Goal: Task Accomplishment & Management: Complete application form

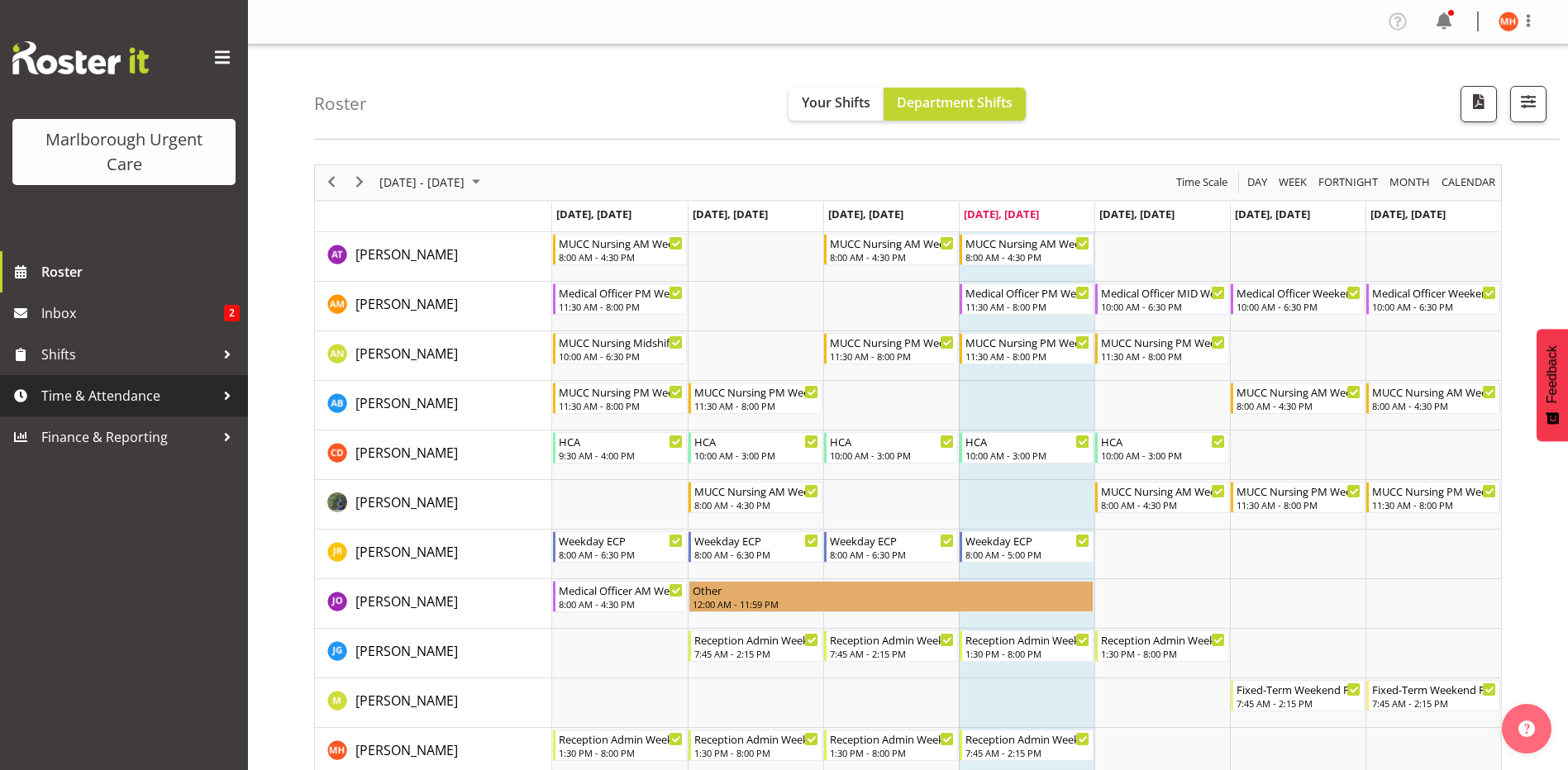
click at [79, 400] on span "Time & Attendance" at bounding box center [128, 396] width 174 height 25
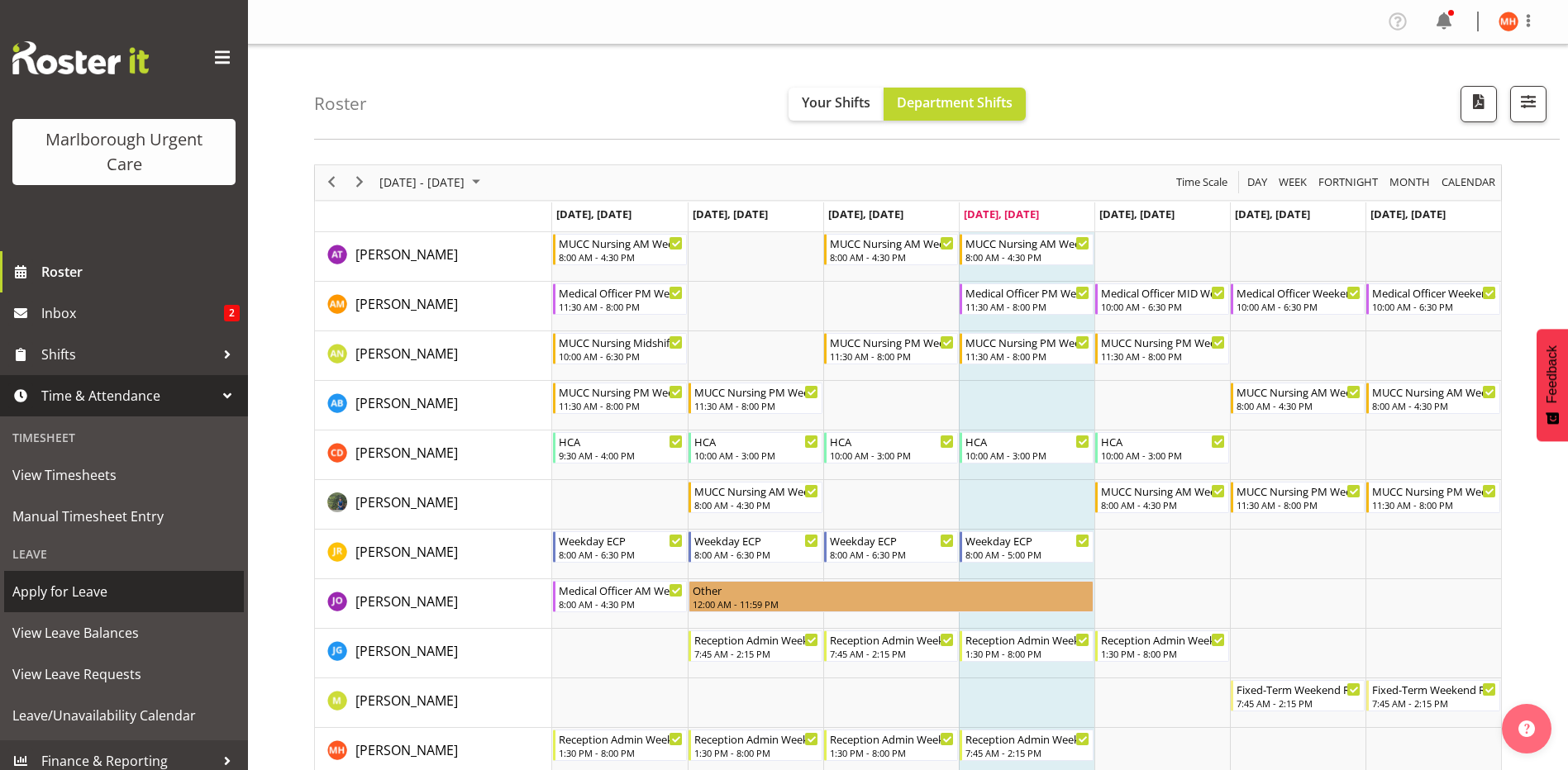
scroll to position [12, 0]
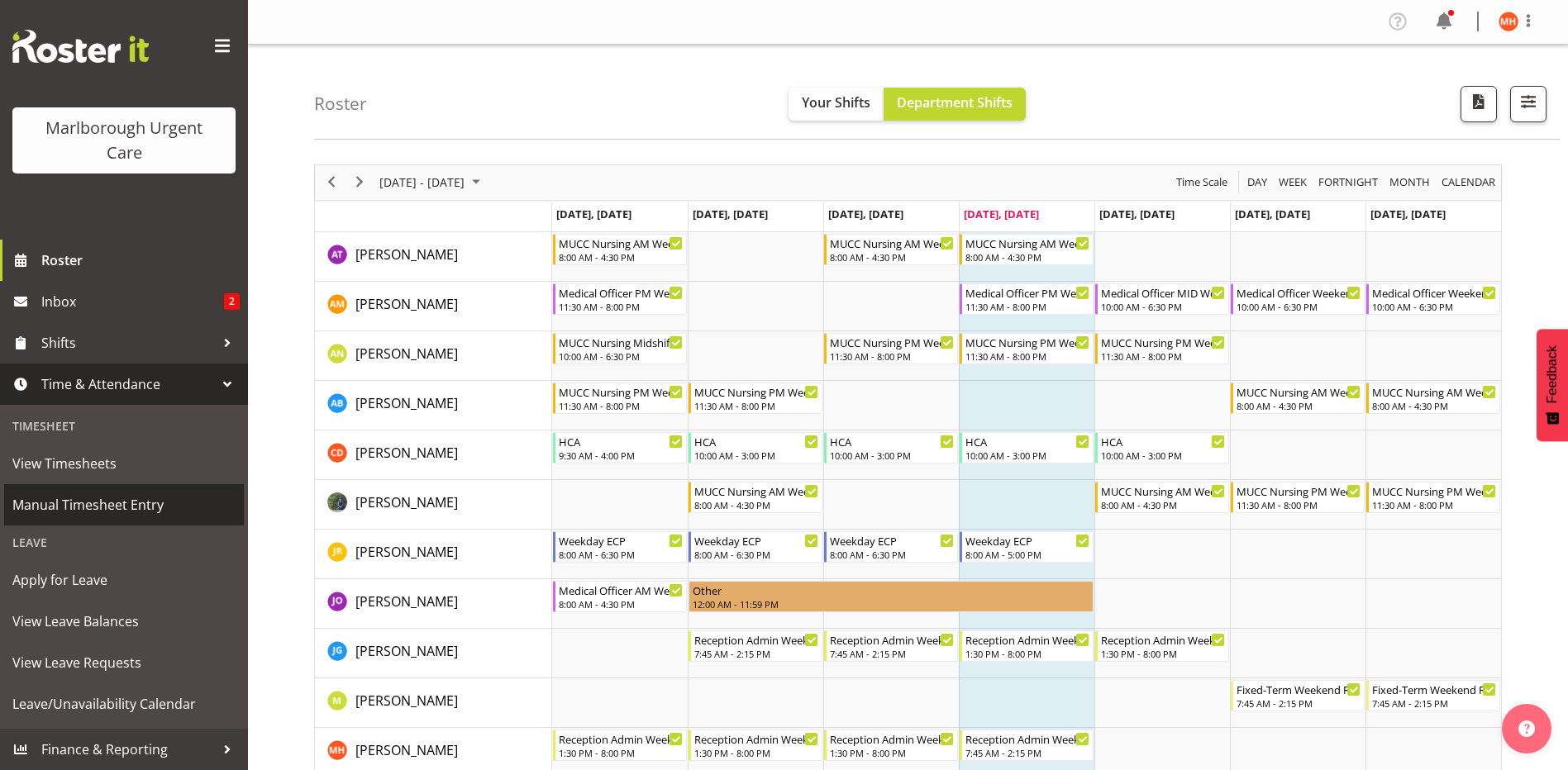
click at [80, 506] on span "Manual Timesheet Entry" at bounding box center [124, 505] width 223 height 25
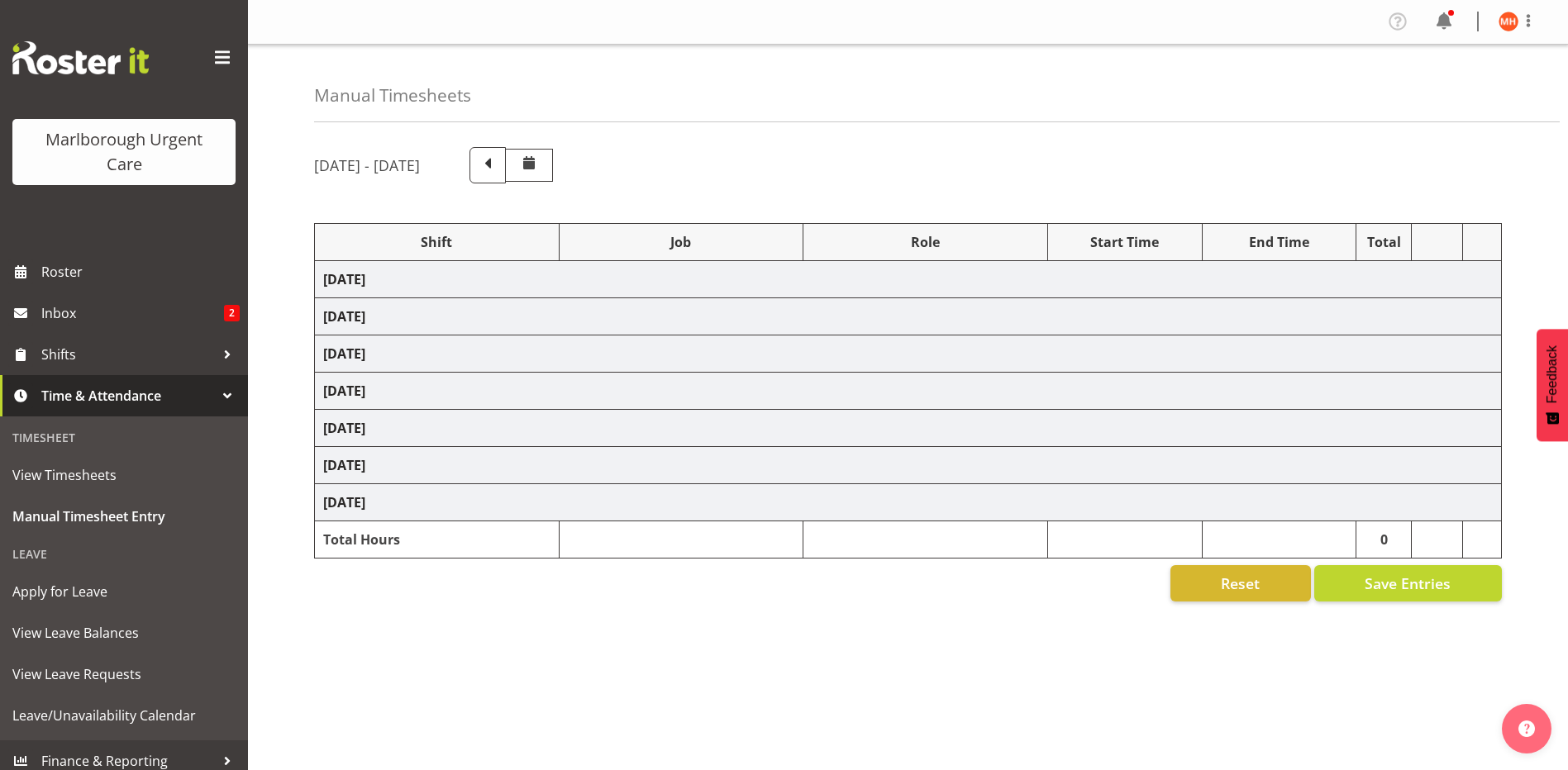
select select "81205"
select select "81204"
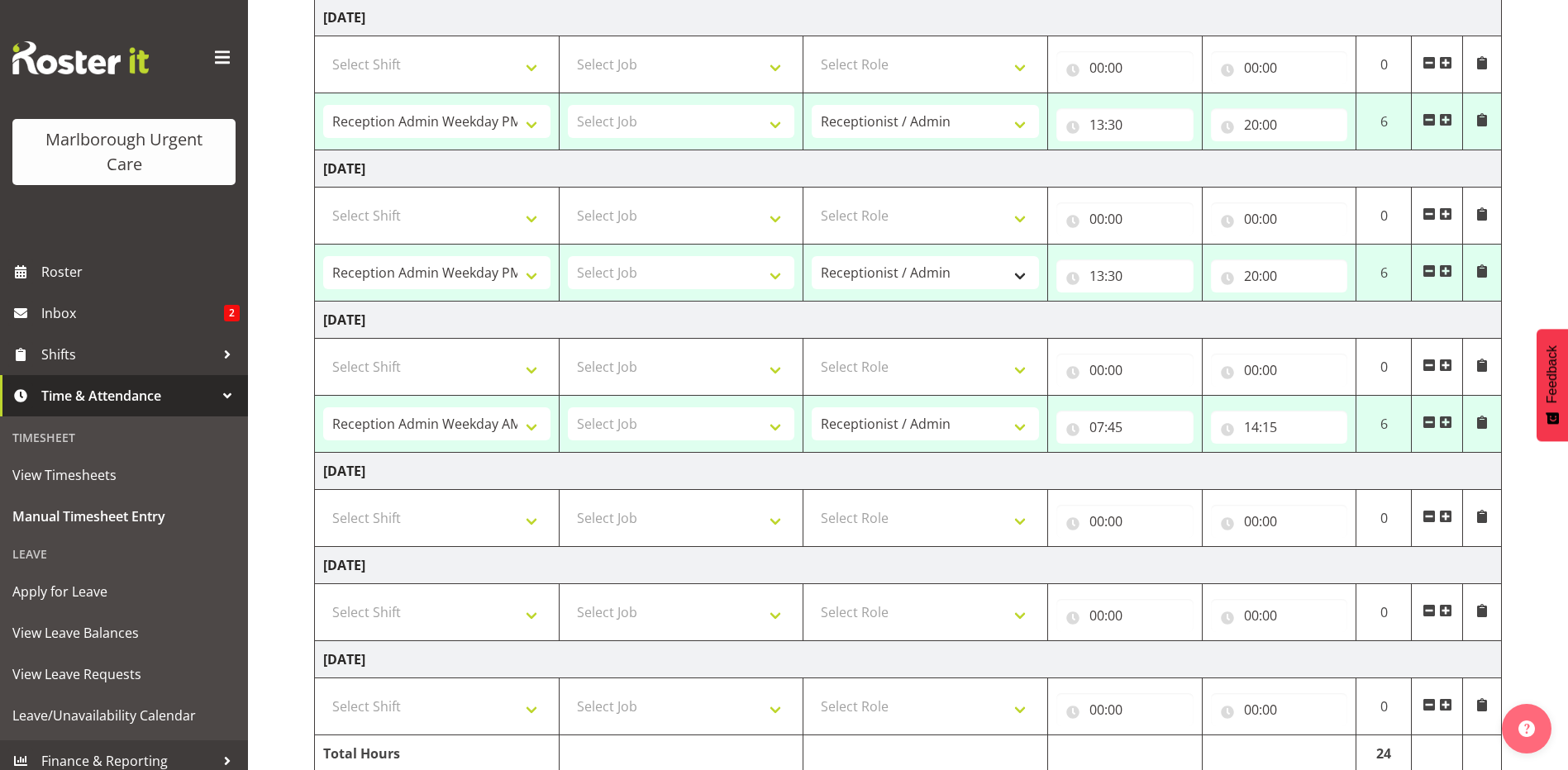
scroll to position [483, 0]
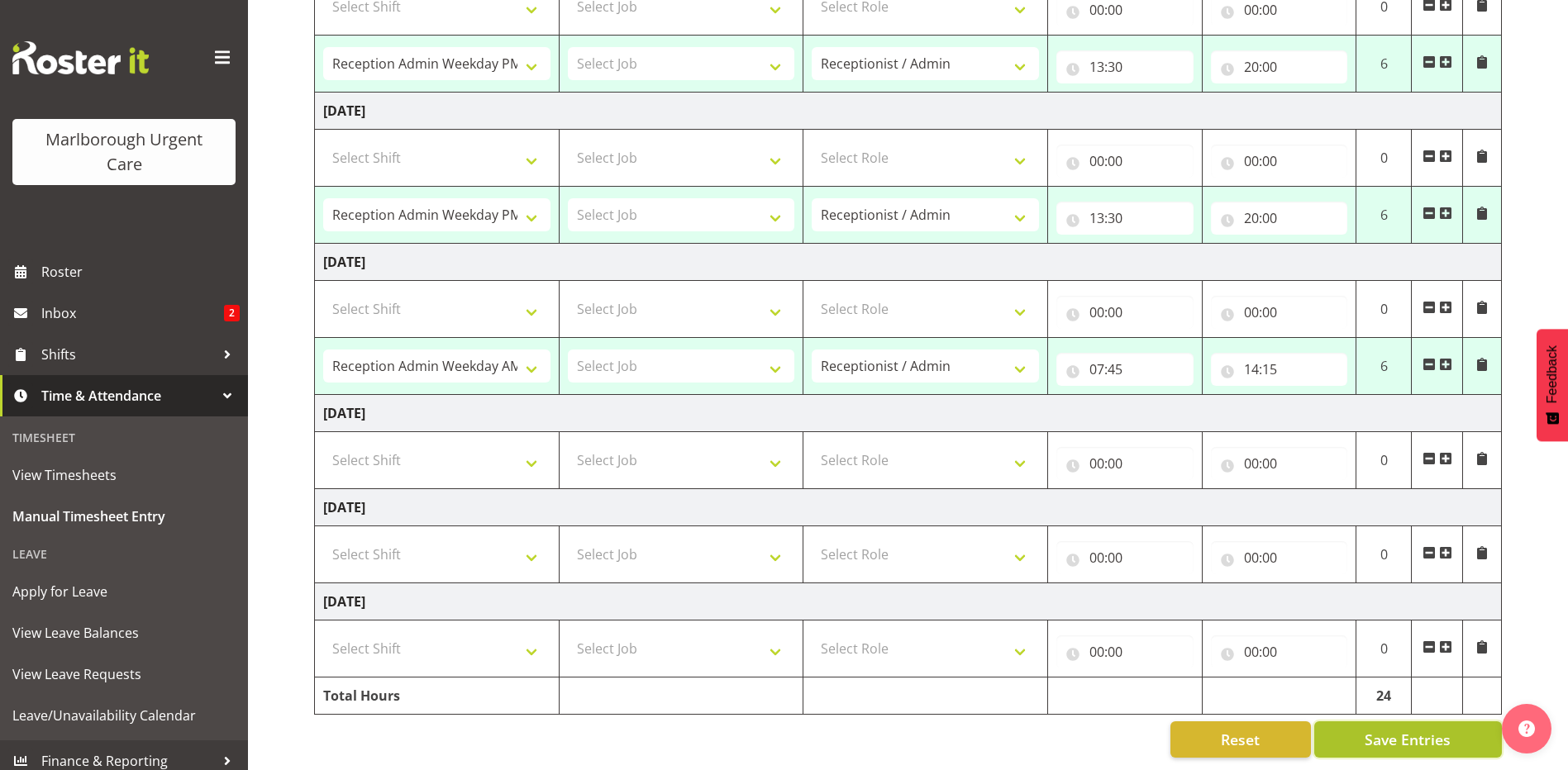
click at [1407, 729] on span "Save Entries" at bounding box center [1407, 740] width 86 height 22
select select "81205"
type input "13:30"
type input "20:00"
select select "81205"
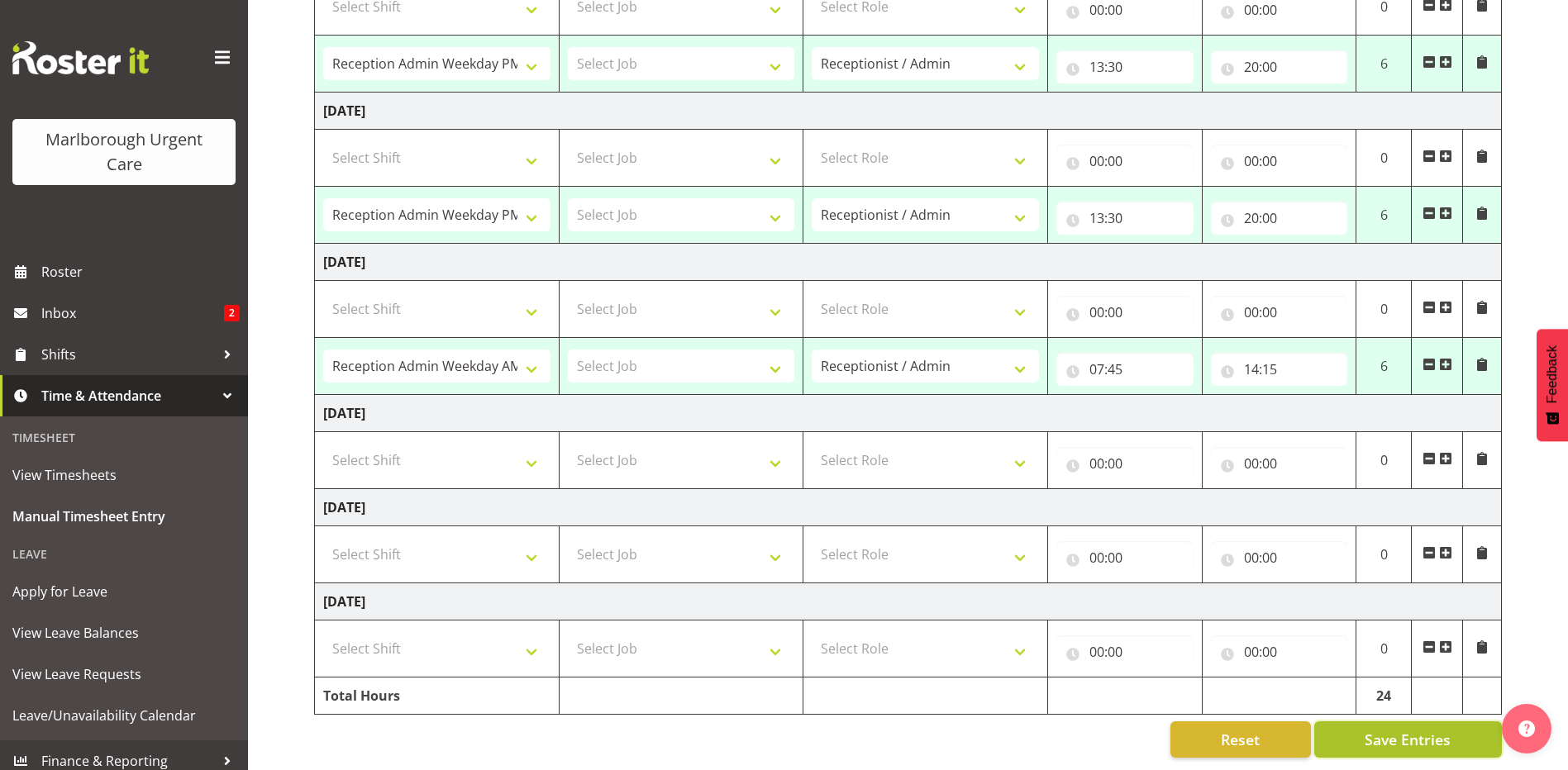
type input "13:30"
type input "20:00"
select select "81205"
type input "13:30"
type input "20:00"
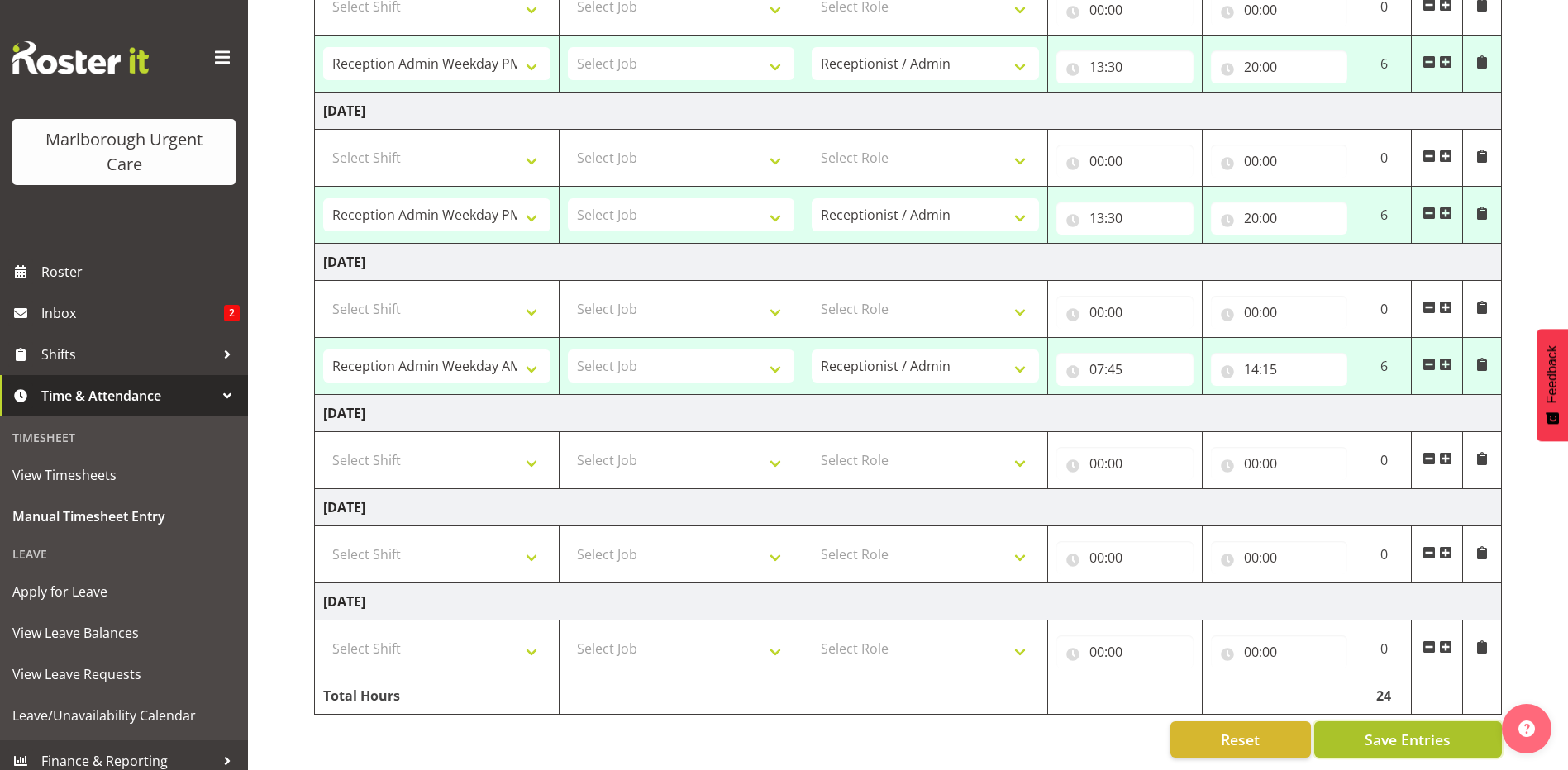
select select "81204"
type input "07:45"
type input "14:15"
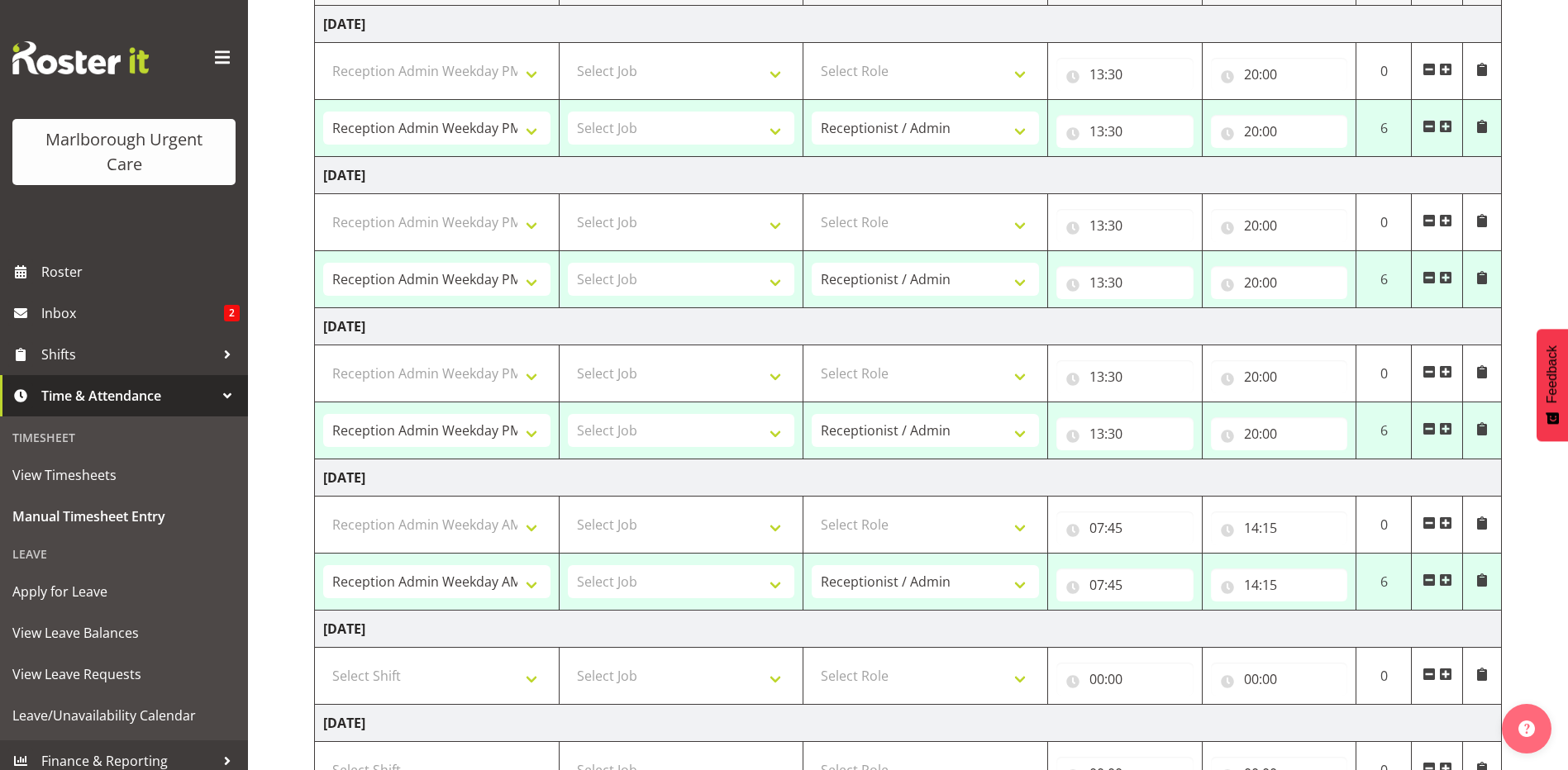
select select "81205"
select select "81204"
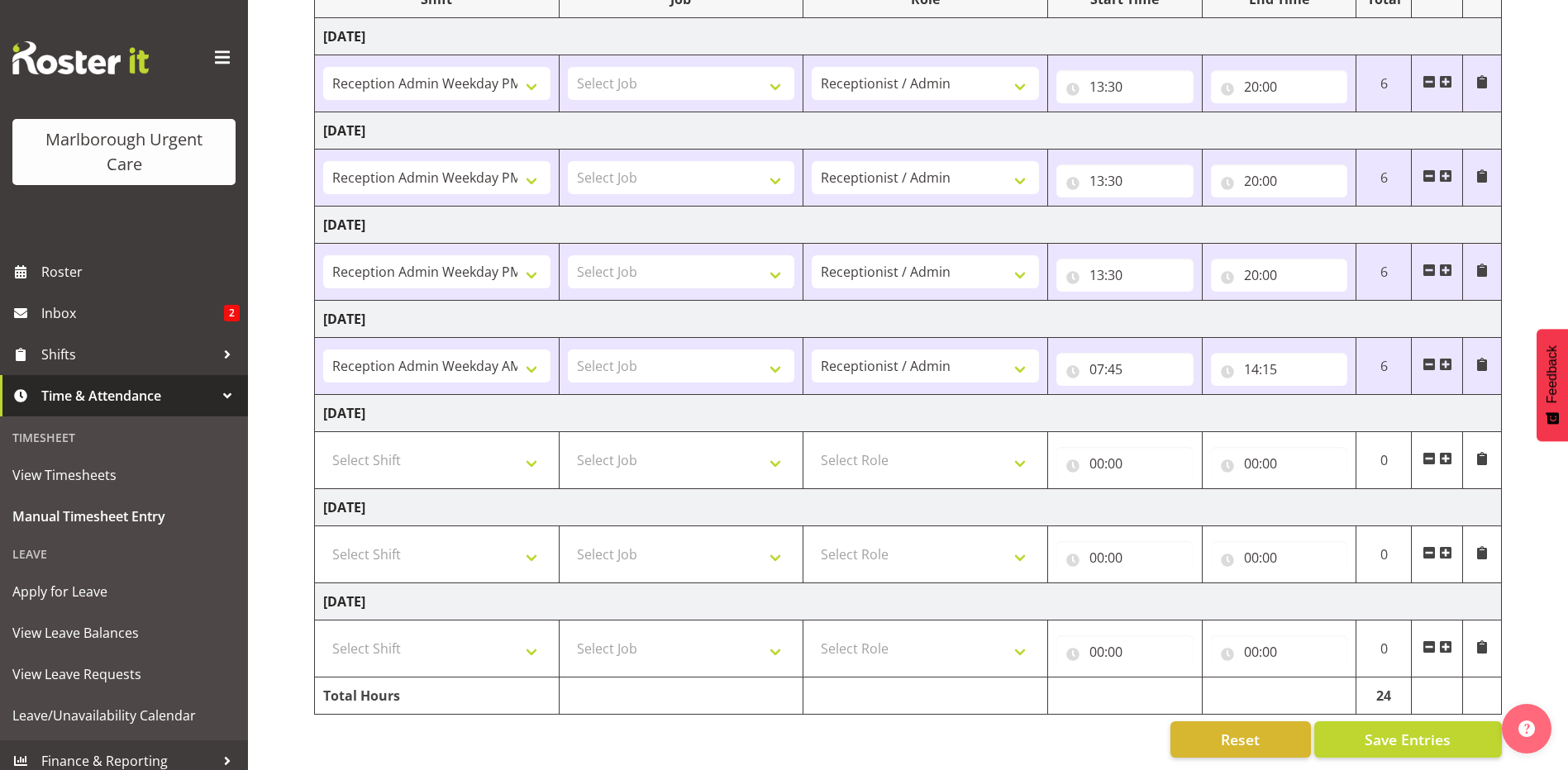
click at [989, 727] on div "Reset Save Entries" at bounding box center [908, 740] width 1188 height 37
click at [1418, 730] on span "Save Entries" at bounding box center [1407, 740] width 86 height 22
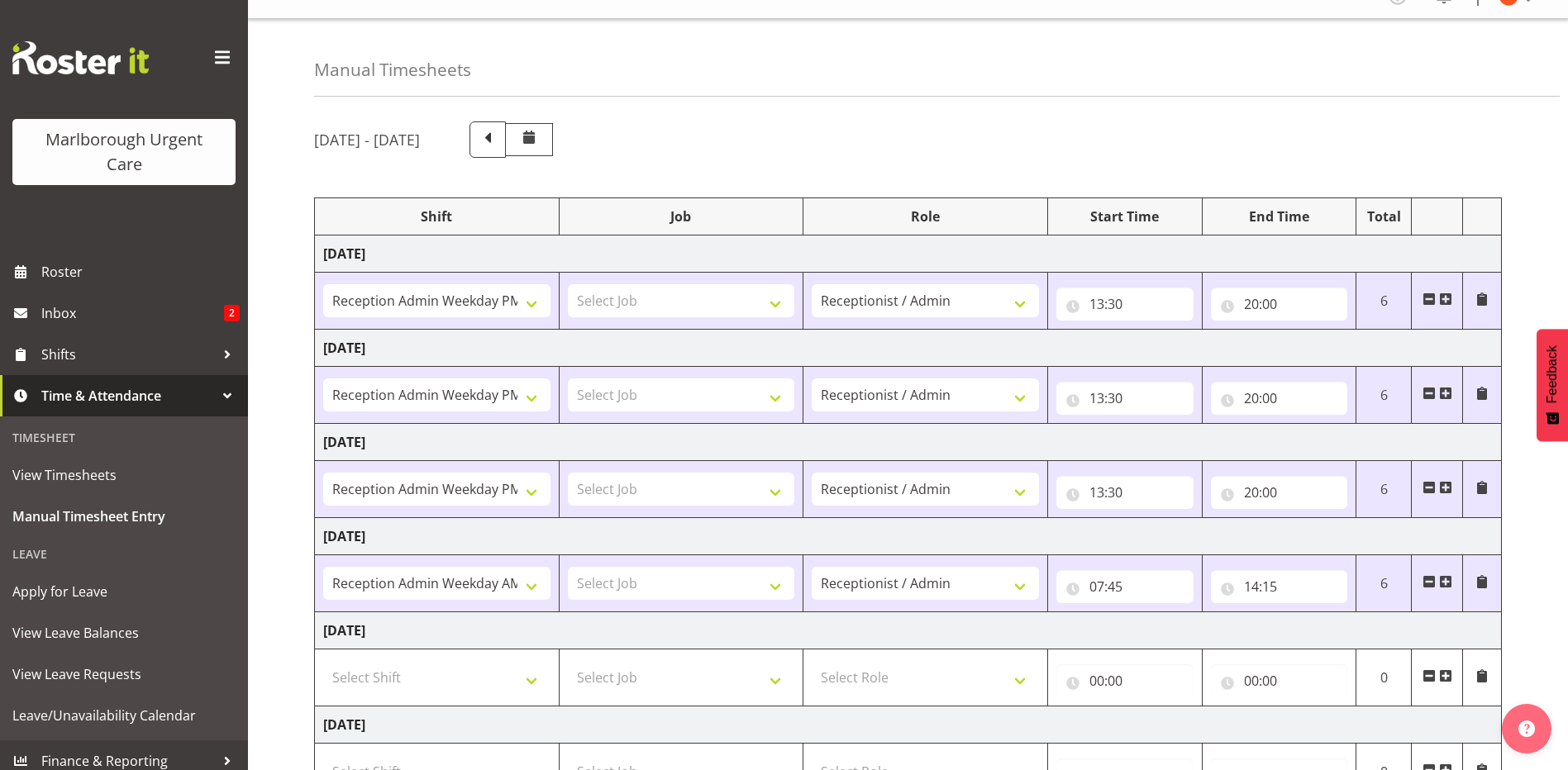
scroll to position [0, 0]
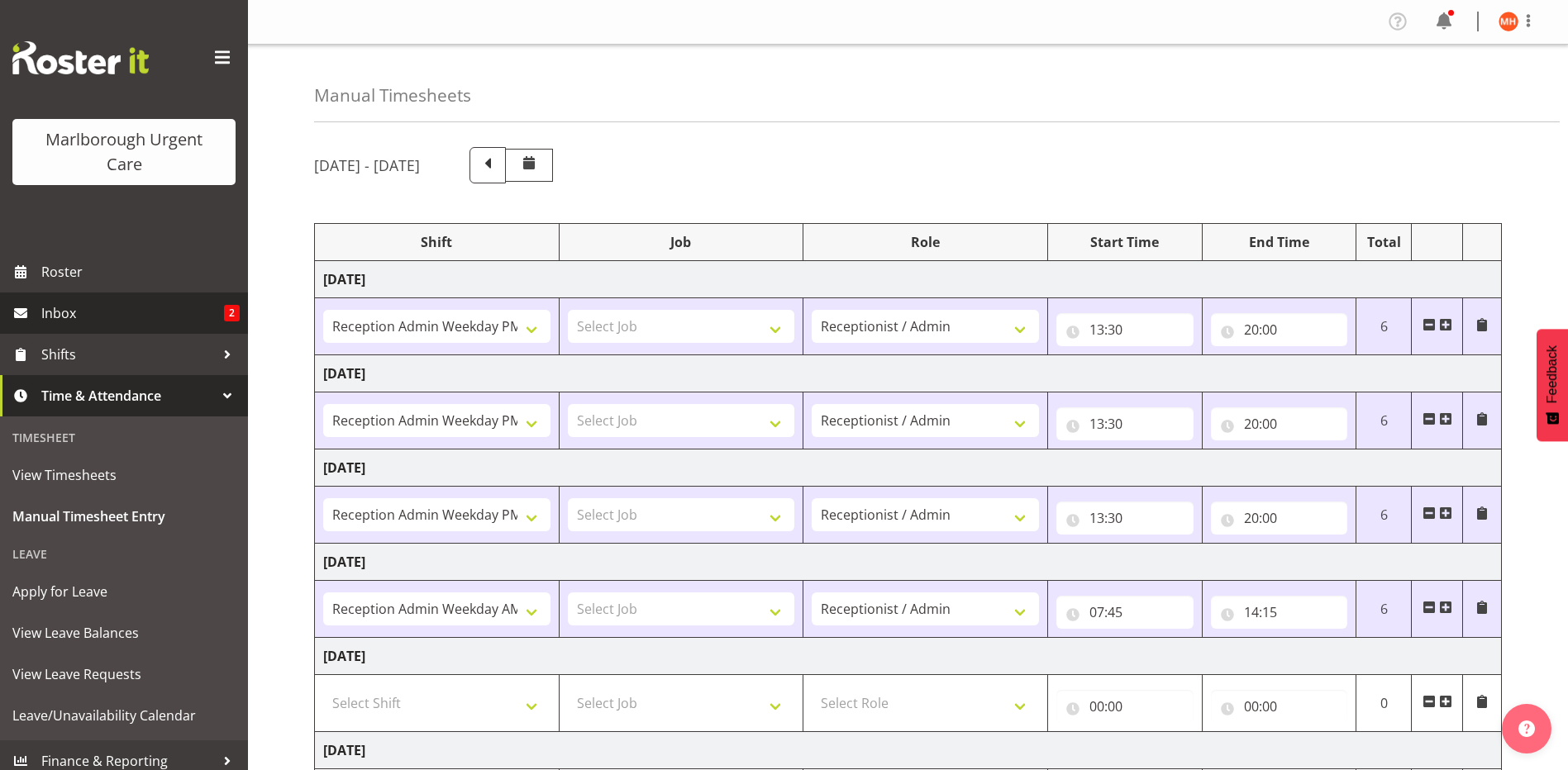
click at [71, 318] on span "Inbox" at bounding box center [133, 313] width 183 height 25
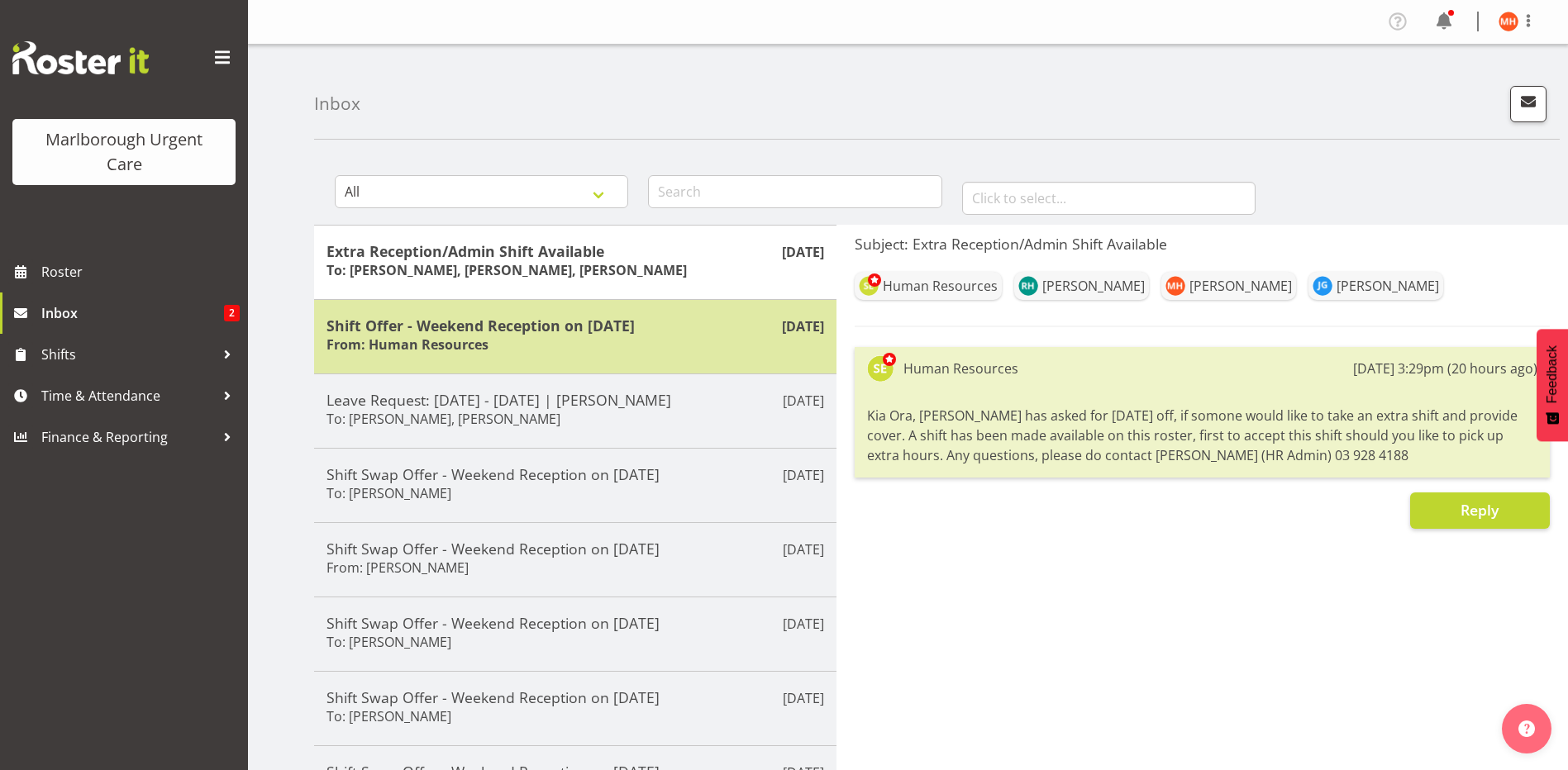
click at [730, 345] on div "Shift Offer - Weekend Reception on [DATE] From: Human Resources" at bounding box center [576, 337] width 497 height 41
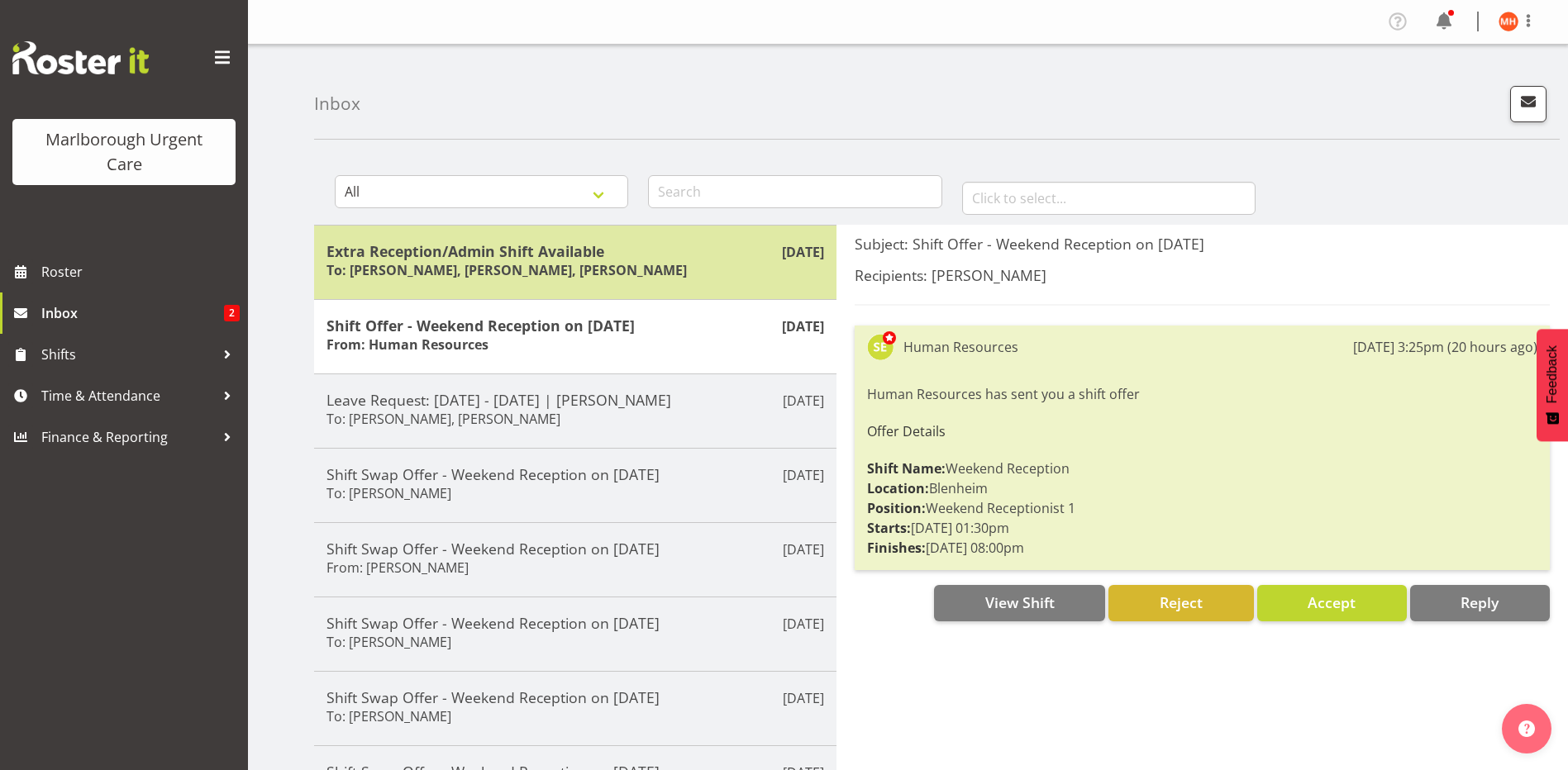
click at [641, 264] on h6 "To: [PERSON_NAME], [PERSON_NAME], [PERSON_NAME]" at bounding box center [507, 270] width 360 height 17
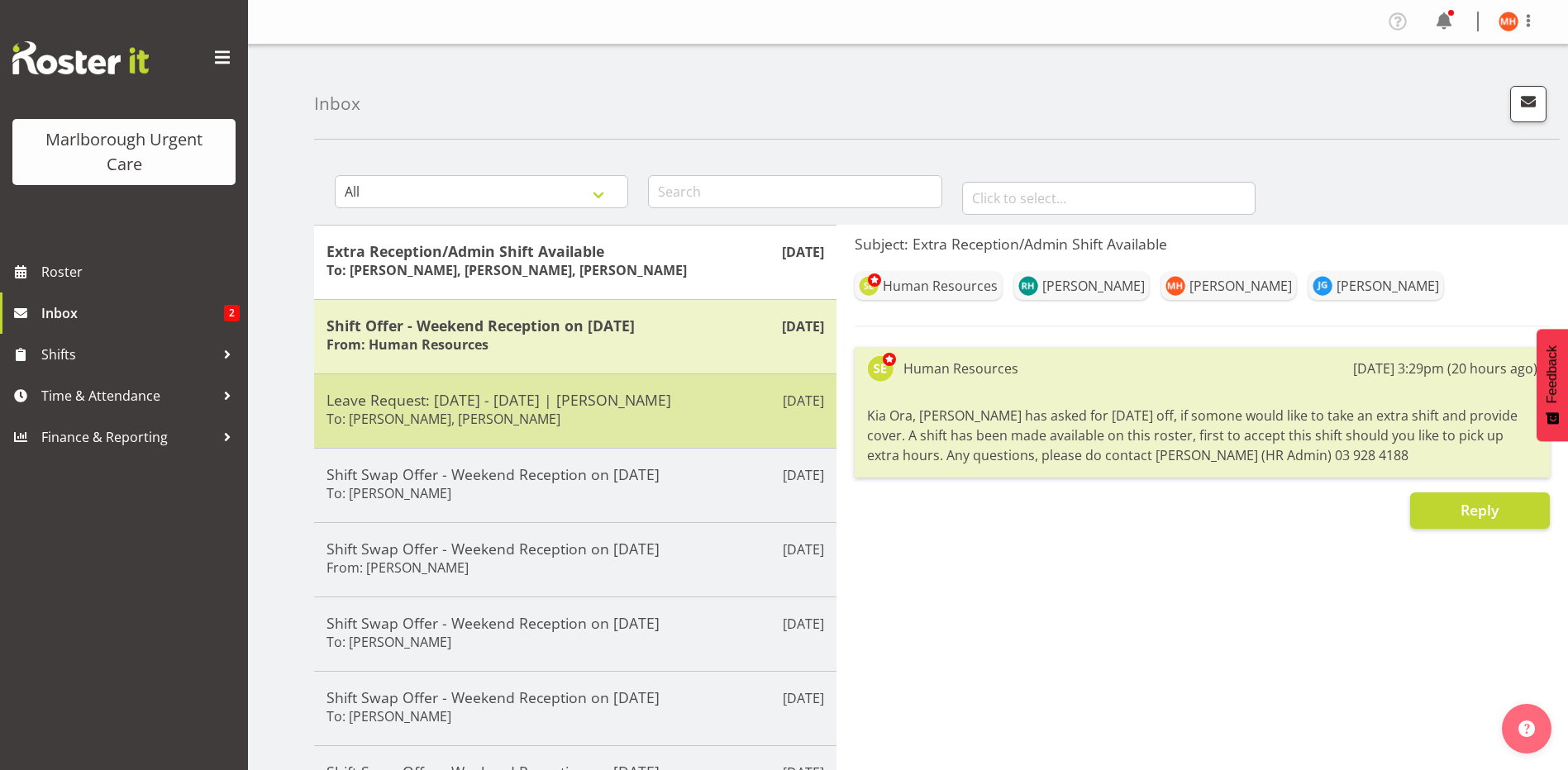
click at [581, 427] on div "Leave Request: [DATE] - [DATE] | [PERSON_NAME] To: [PERSON_NAME], [PERSON_NAME]" at bounding box center [576, 411] width 497 height 41
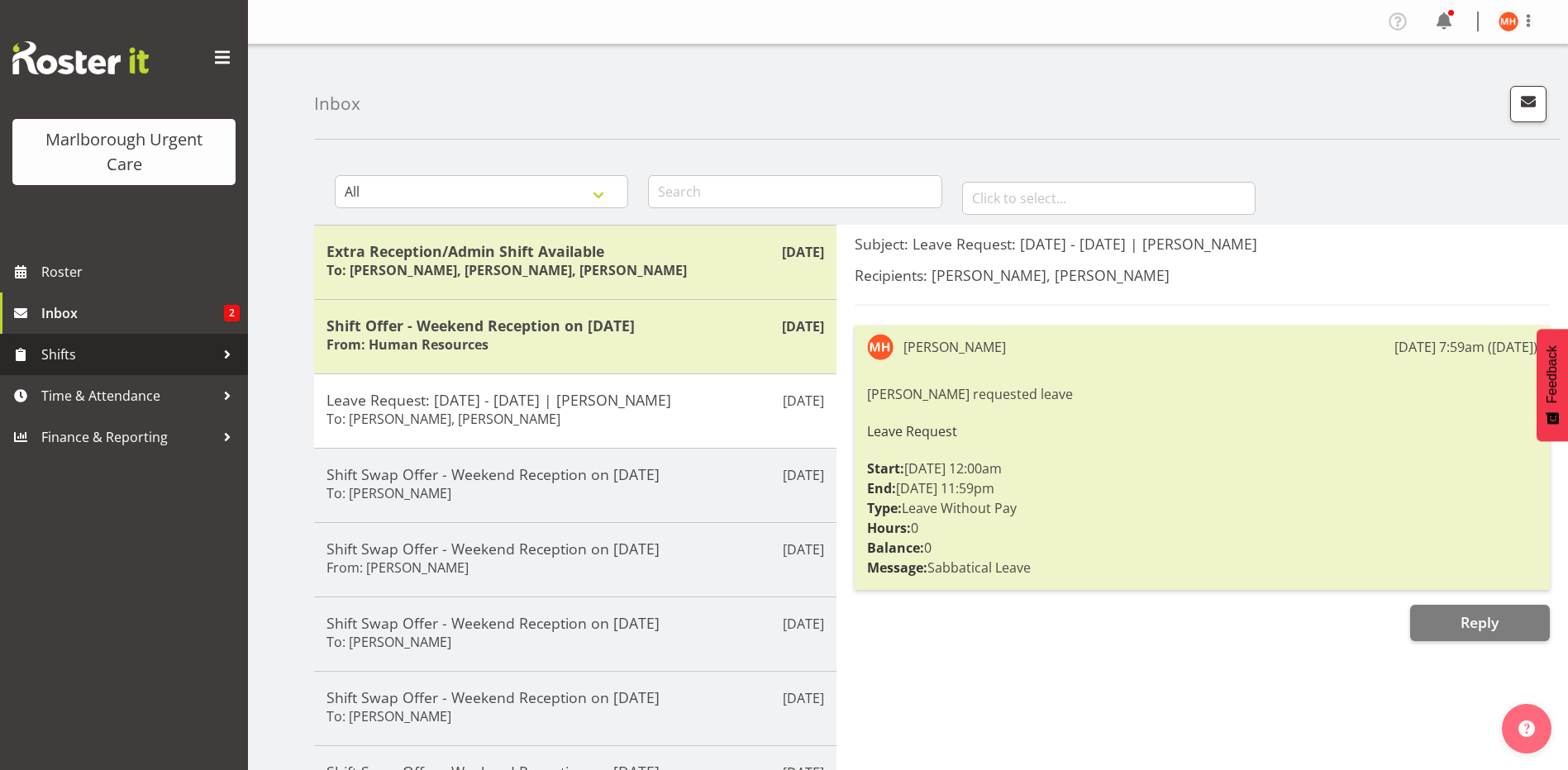
click at [65, 353] on span "Shifts" at bounding box center [128, 354] width 174 height 25
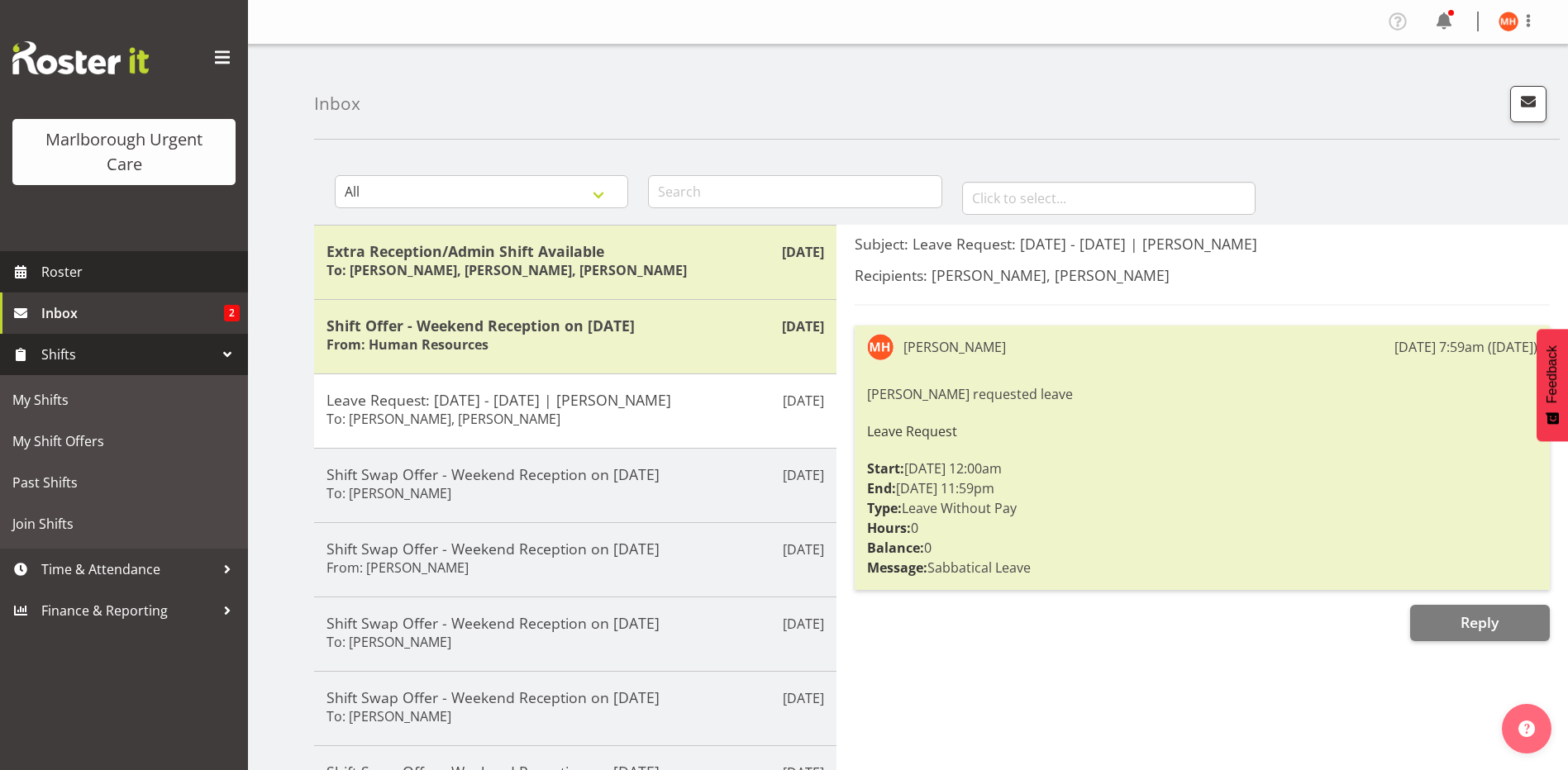
drag, startPoint x: 41, startPoint y: 269, endPoint x: 54, endPoint y: 279, distance: 16.4
click at [42, 269] on link "Roster" at bounding box center [124, 272] width 248 height 42
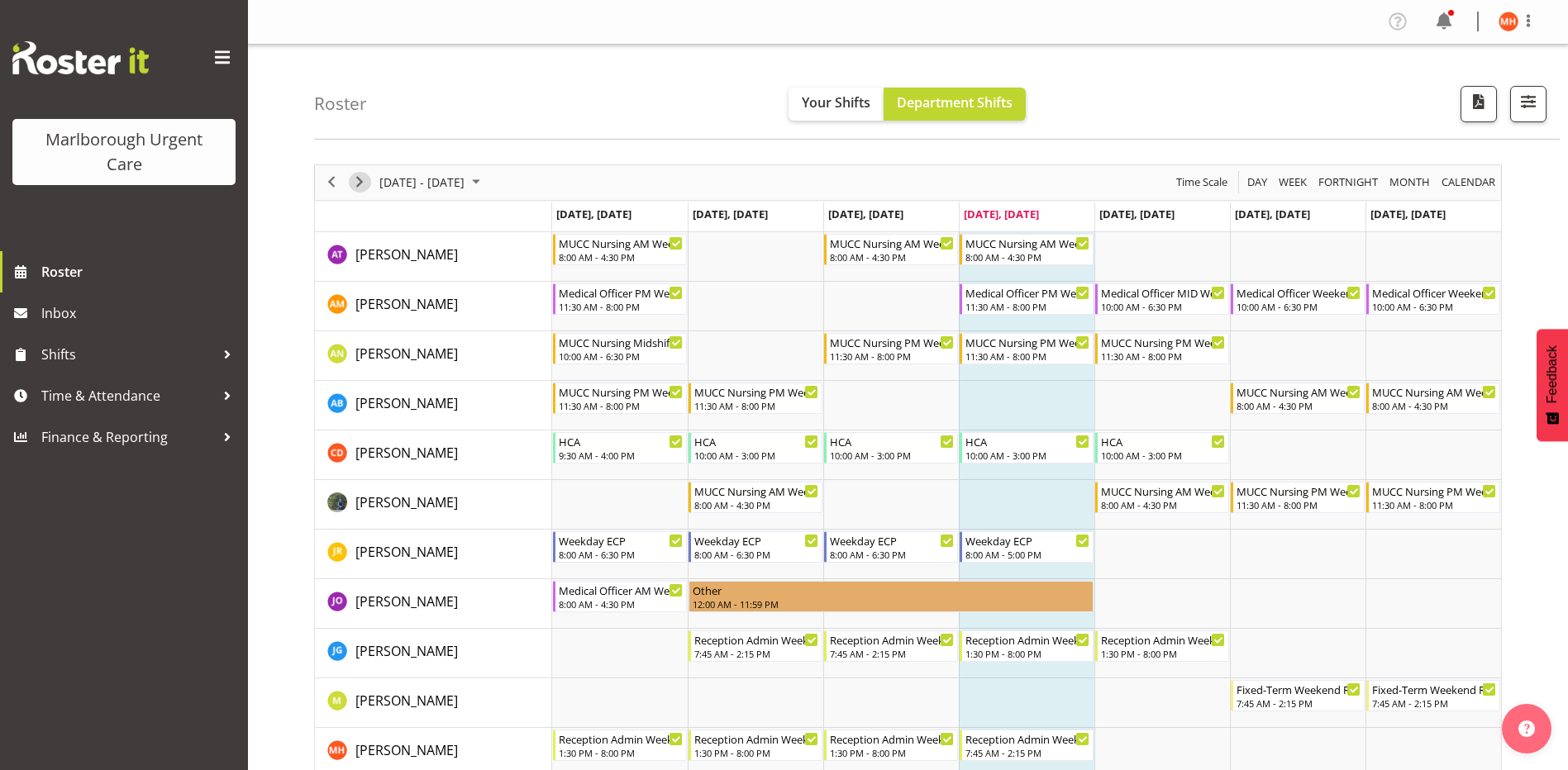
click at [357, 176] on span "Next" at bounding box center [359, 182] width 20 height 21
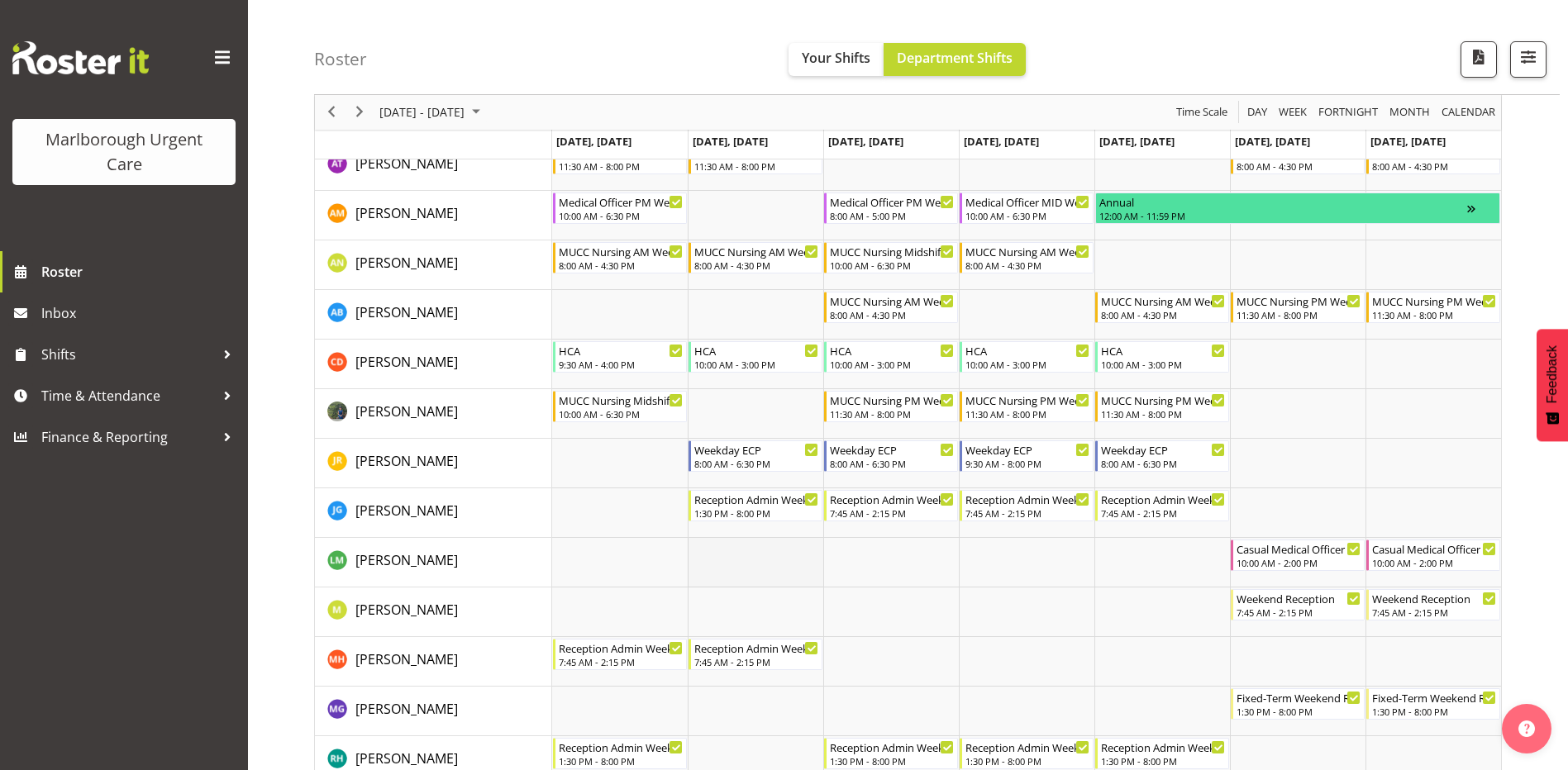
scroll to position [82, 0]
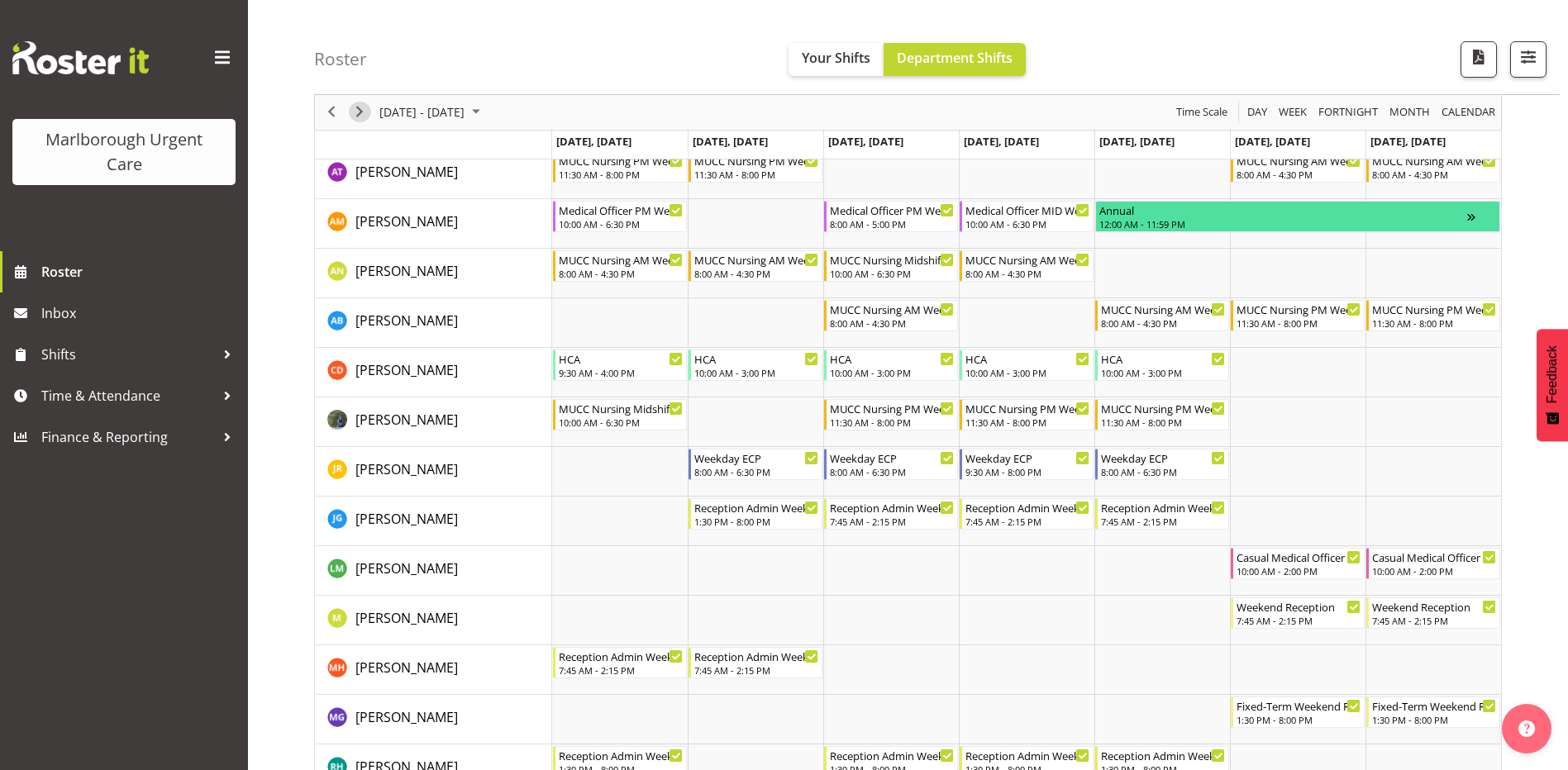
click at [356, 108] on span "Next" at bounding box center [359, 112] width 20 height 21
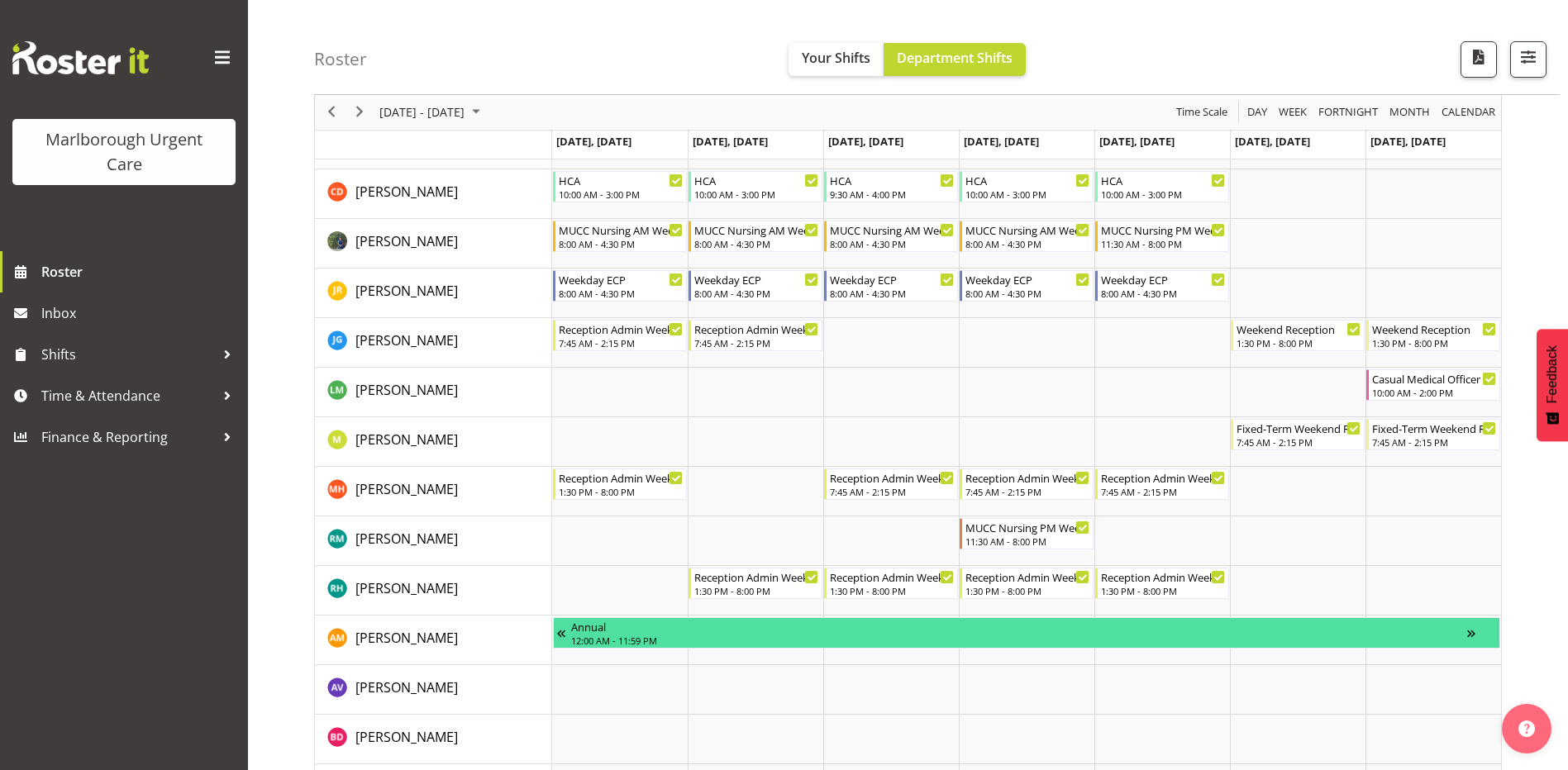
scroll to position [248, 0]
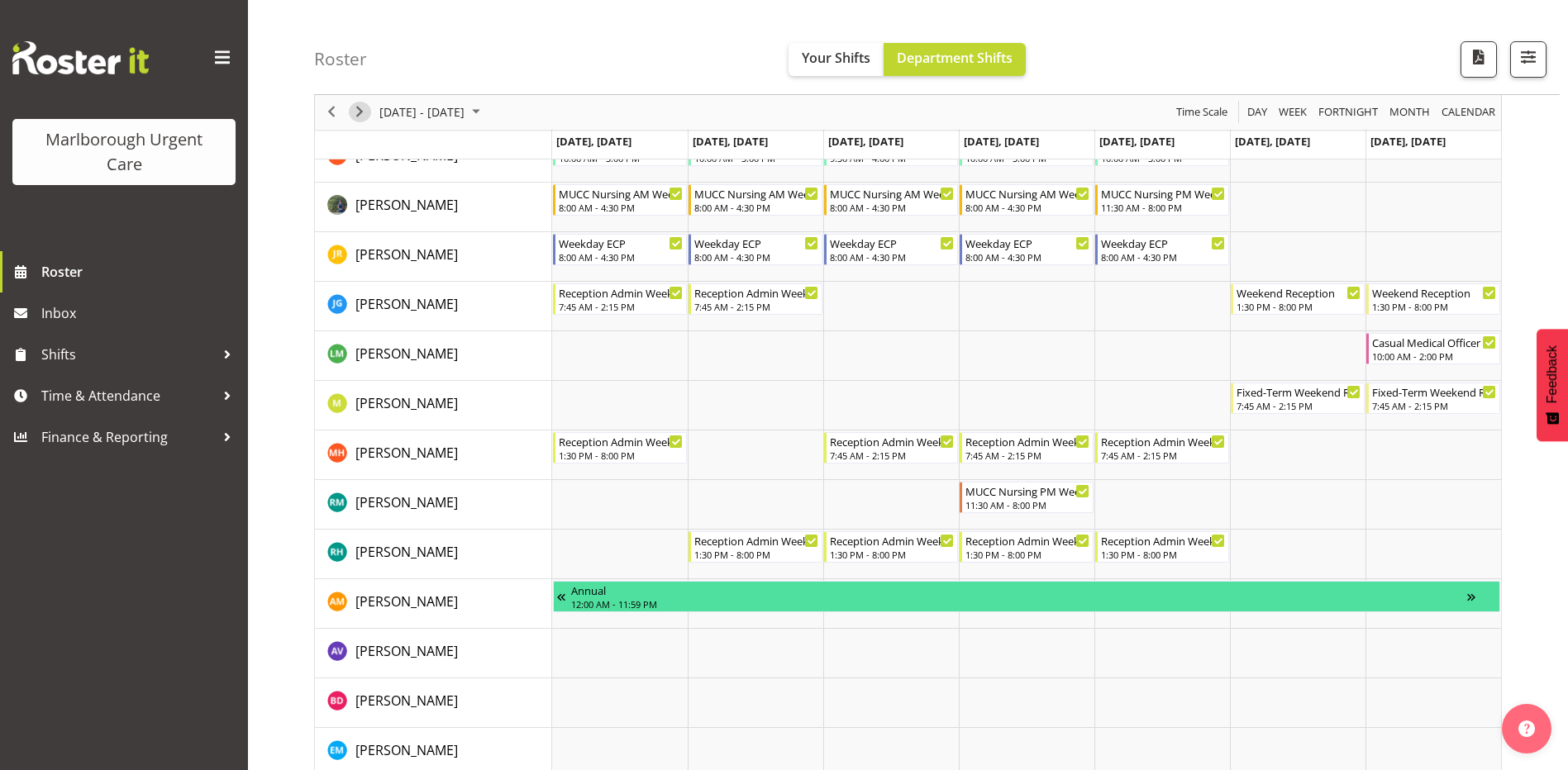
click at [359, 110] on span "Next" at bounding box center [359, 112] width 20 height 21
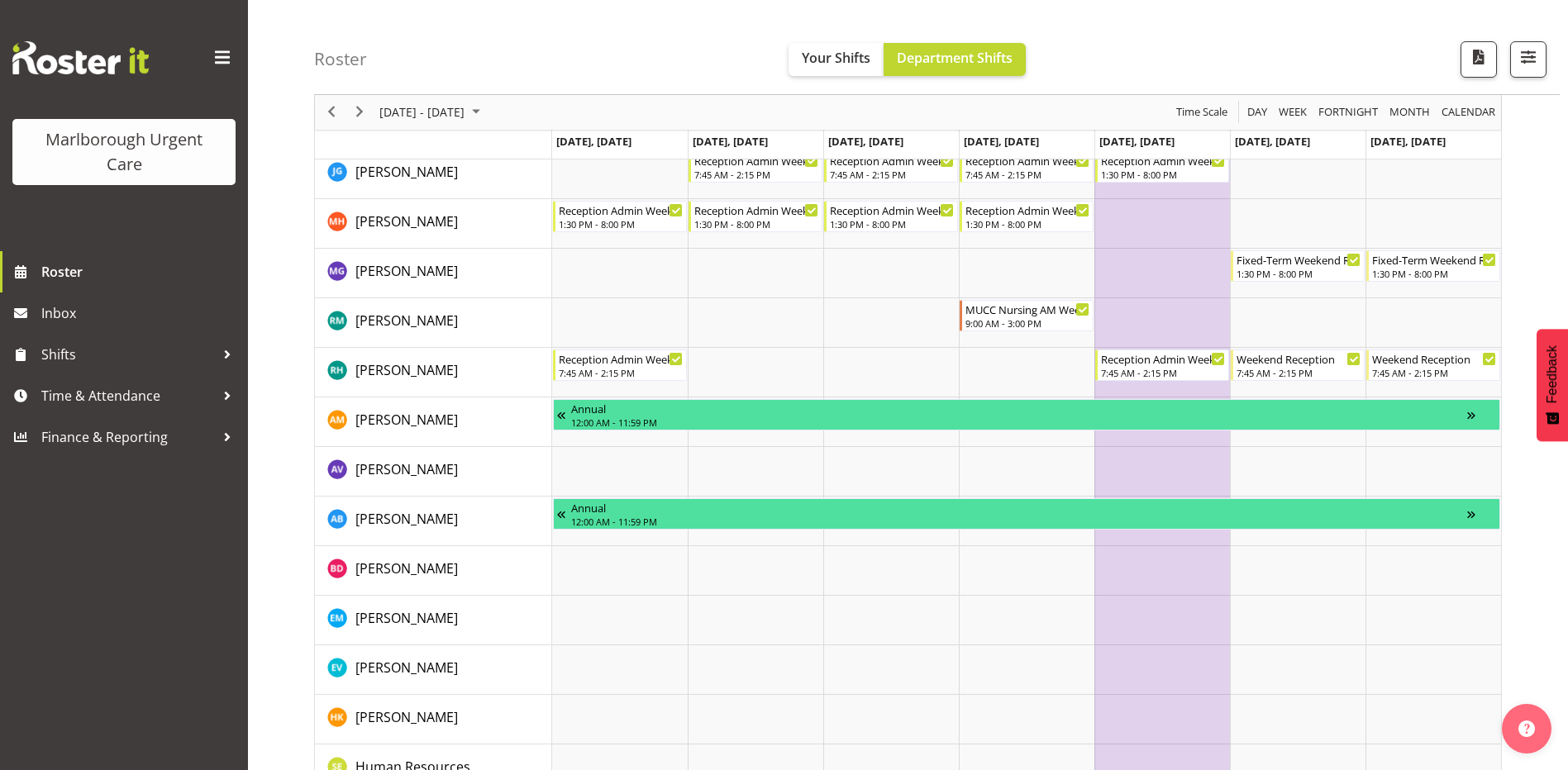
scroll to position [248, 0]
